Goal: Find specific page/section: Find specific page/section

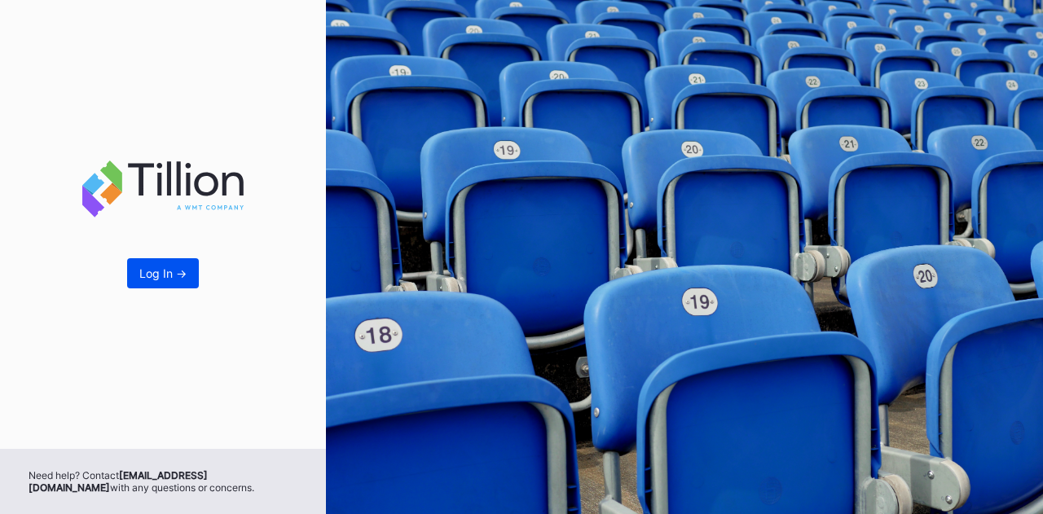
click at [160, 275] on div "Log In ->" at bounding box center [162, 273] width 47 height 14
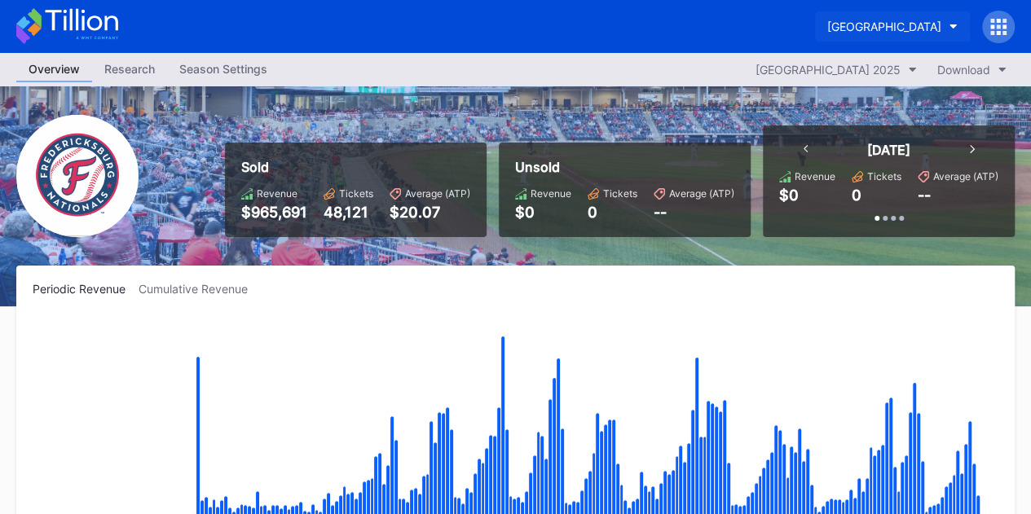
click at [927, 28] on div "[GEOGRAPHIC_DATA]" at bounding box center [884, 27] width 114 height 14
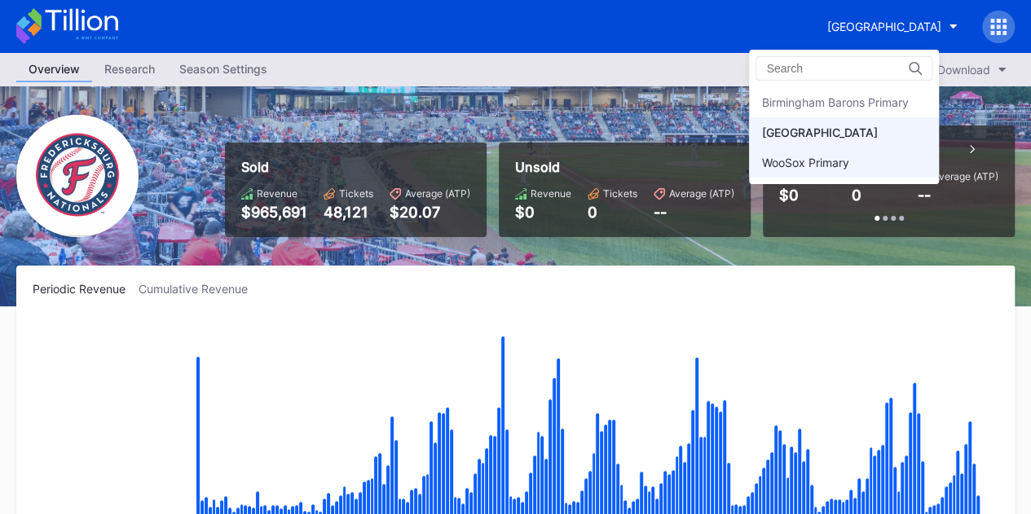
click at [840, 165] on div "WooSox Primary" at bounding box center [804, 163] width 87 height 14
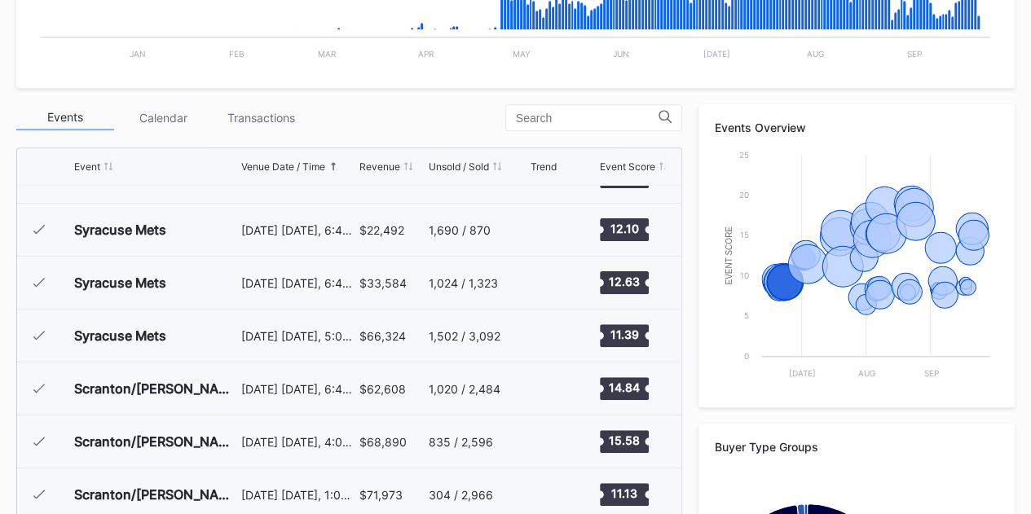
scroll to position [326, 0]
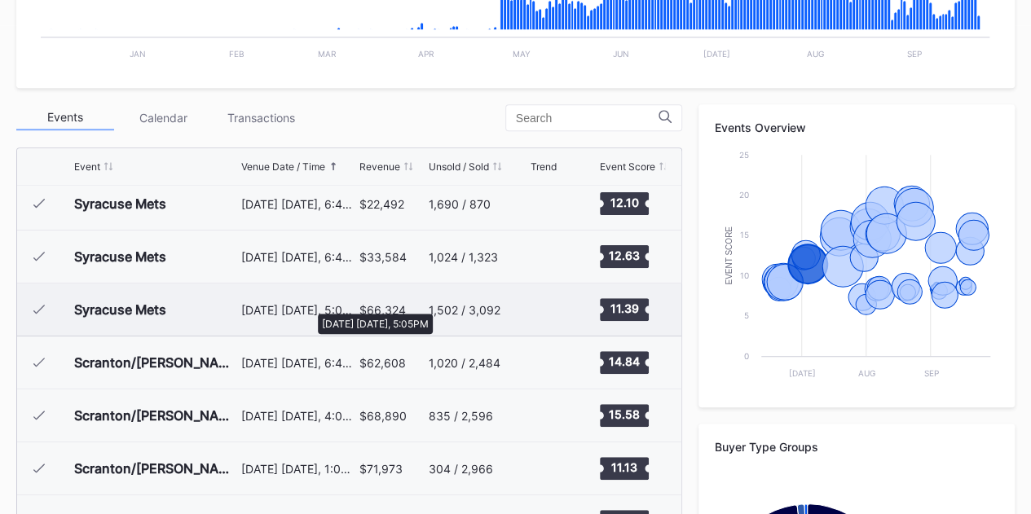
click at [309, 306] on div "[DATE] [DATE], 5:05PM" at bounding box center [298, 310] width 114 height 14
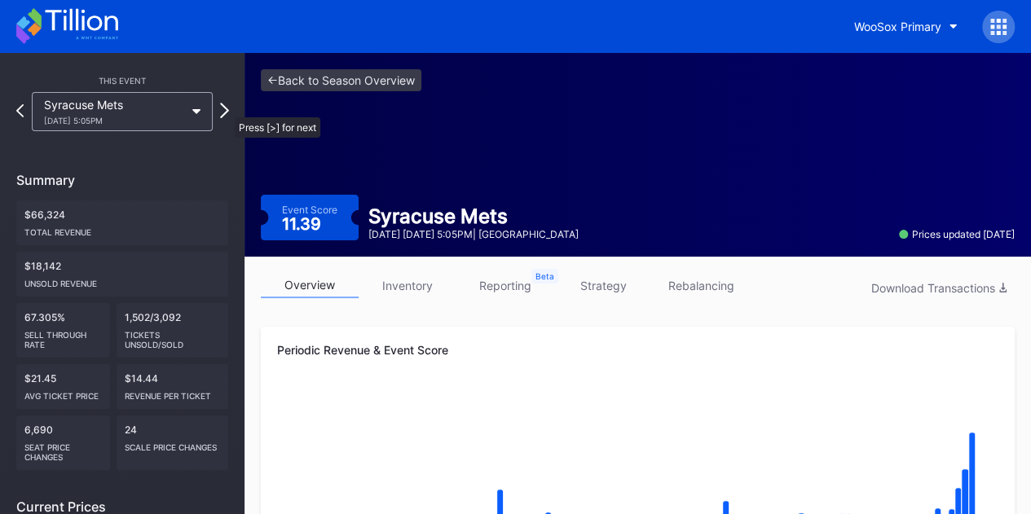
click at [227, 109] on icon at bounding box center [224, 110] width 9 height 15
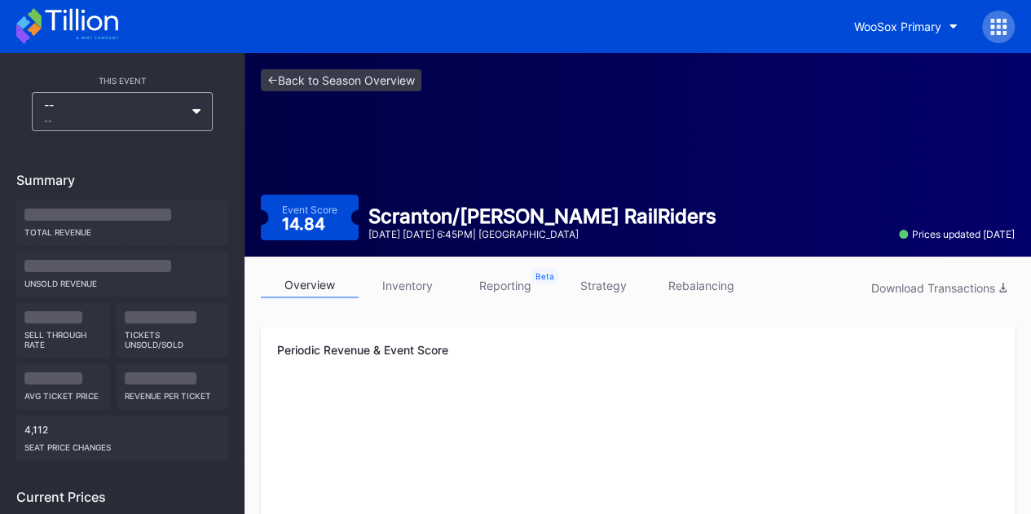
click at [227, 109] on div "-- --" at bounding box center [122, 111] width 212 height 39
click at [199, 108] on div "-- --" at bounding box center [122, 111] width 181 height 39
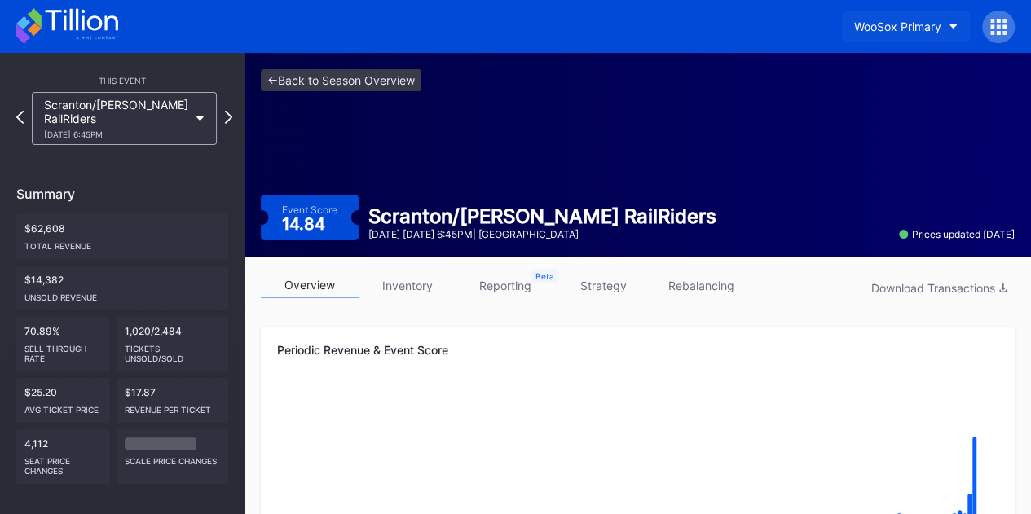
click at [882, 17] on button "WooSox Primary" at bounding box center [906, 26] width 128 height 30
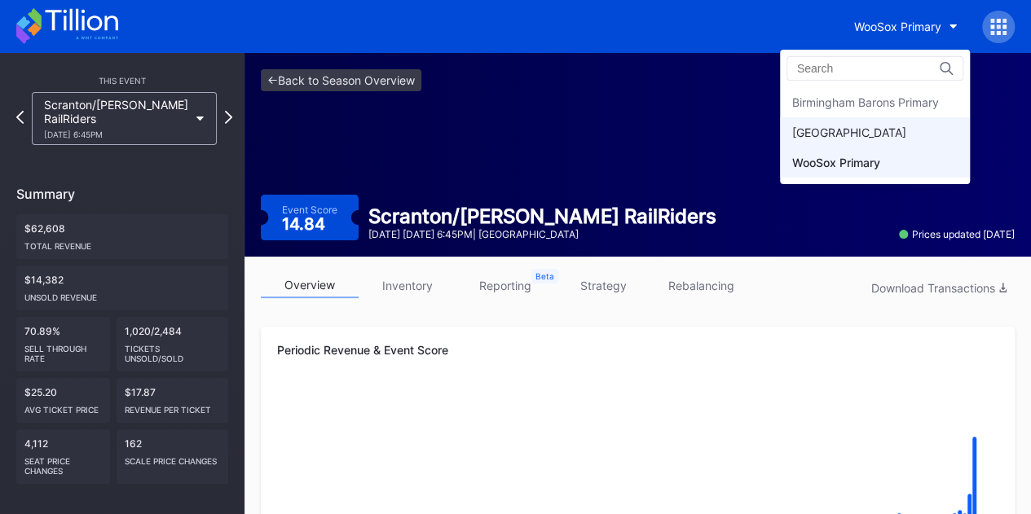
click at [860, 130] on div "[GEOGRAPHIC_DATA]" at bounding box center [849, 132] width 114 height 14
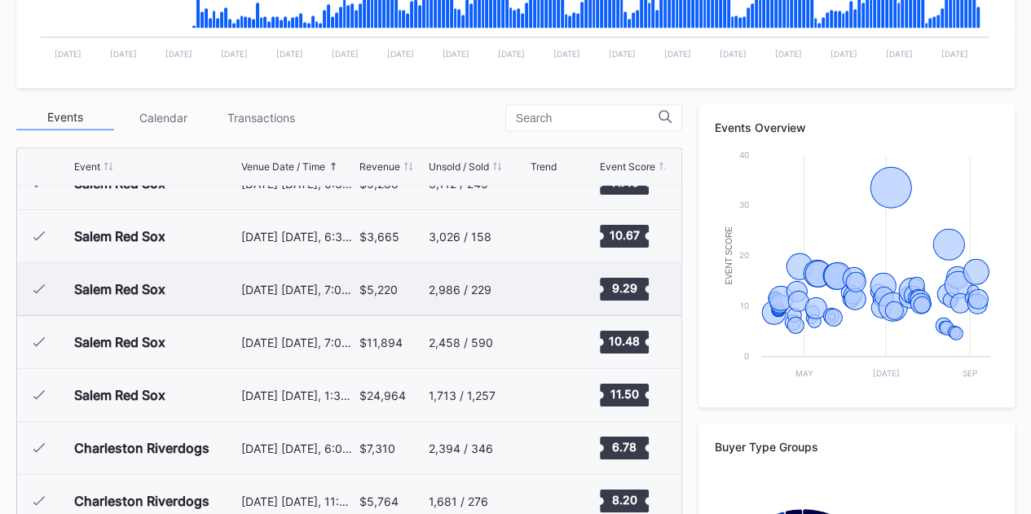
scroll to position [407, 0]
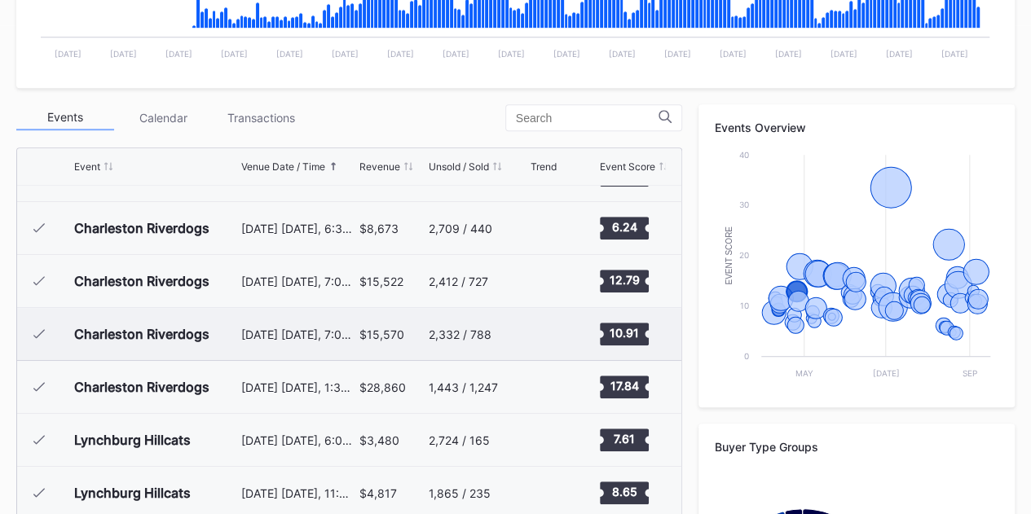
click at [359, 332] on div "$15,570" at bounding box center [381, 335] width 45 height 14
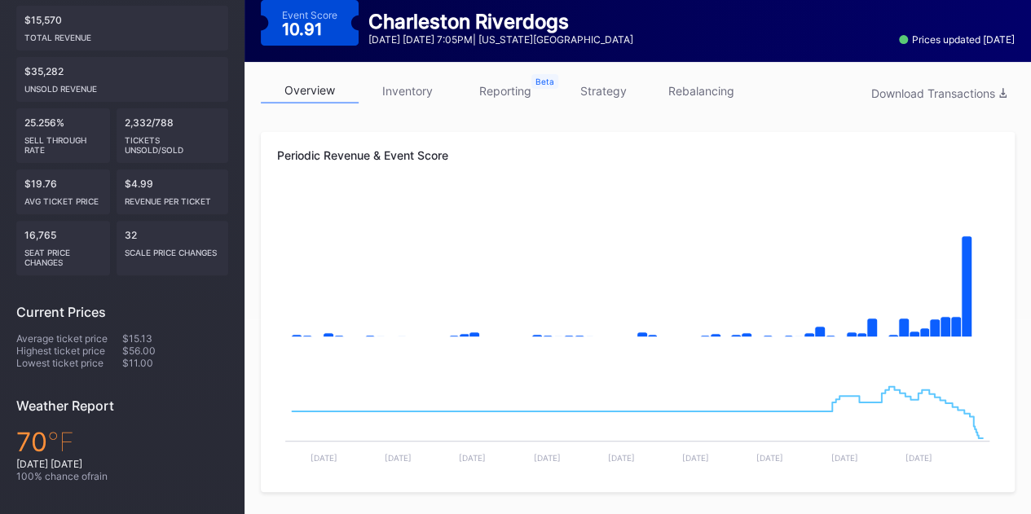
scroll to position [163, 0]
